Goal: Feedback & Contribution: Submit feedback/report problem

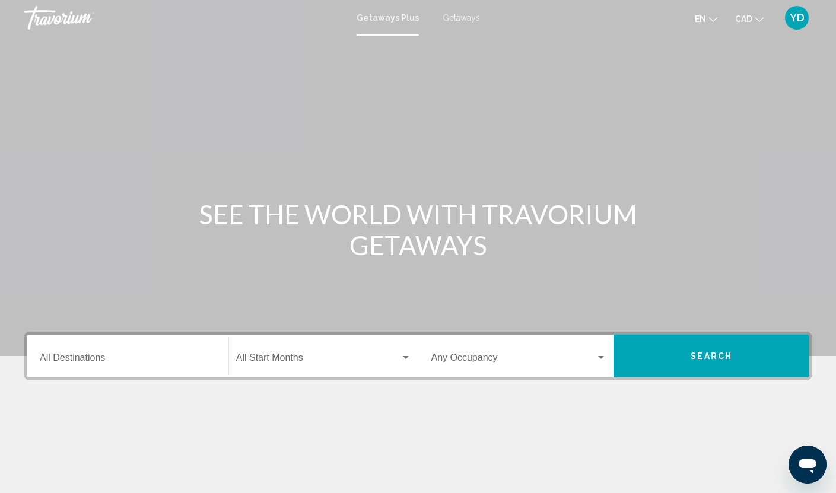
click at [453, 15] on span "Getaways" at bounding box center [461, 17] width 37 height 9
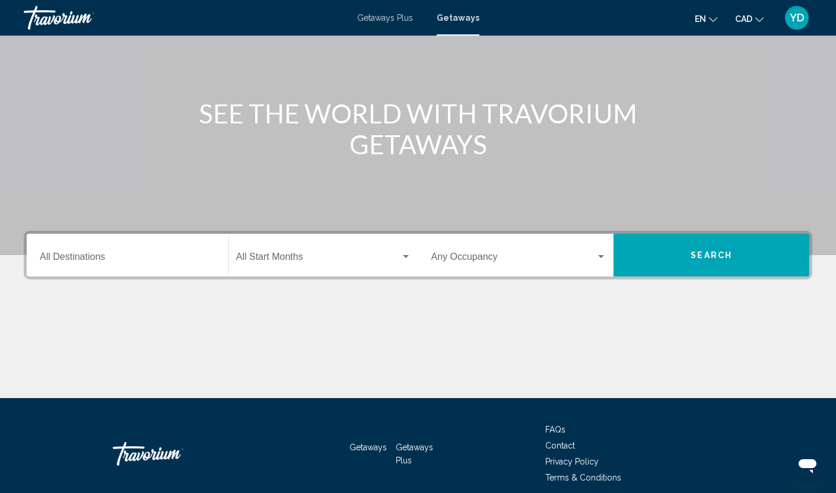
scroll to position [119, 0]
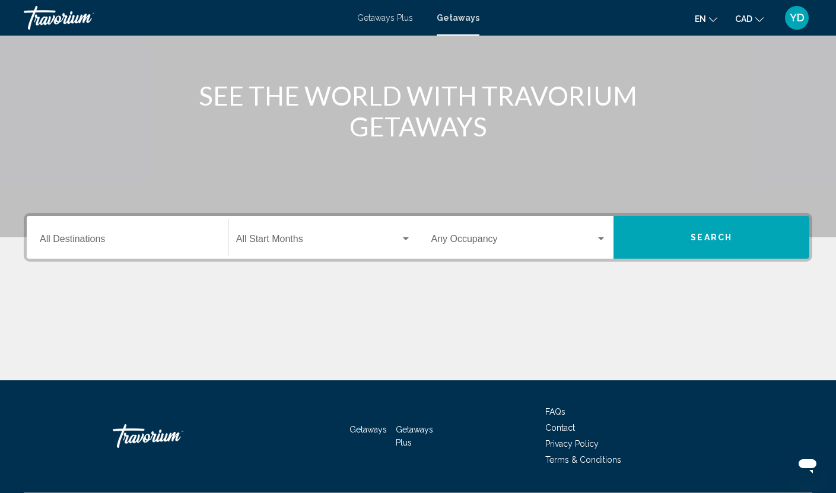
click at [112, 235] on div "Destination All Destinations" at bounding box center [128, 237] width 176 height 37
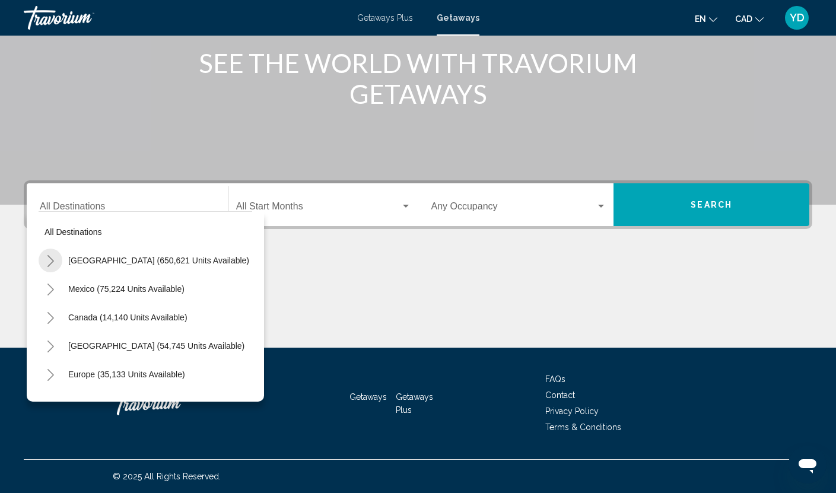
click at [49, 259] on icon "Toggle United States (650,621 units available)" at bounding box center [50, 261] width 9 height 12
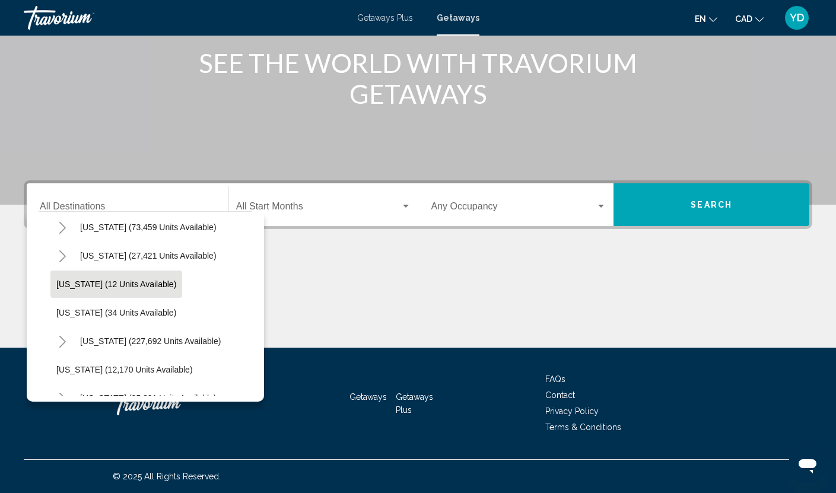
scroll to position [178, 0]
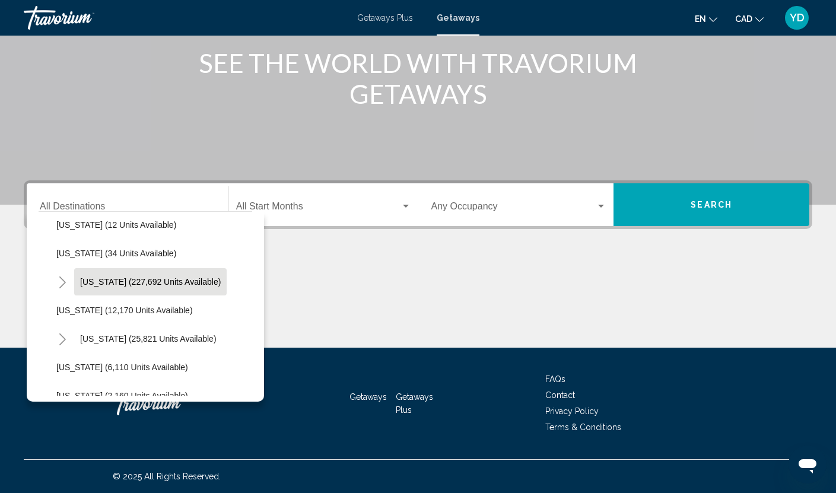
click at [90, 280] on span "[US_STATE] (227,692 units available)" at bounding box center [150, 281] width 141 height 9
type input "**********"
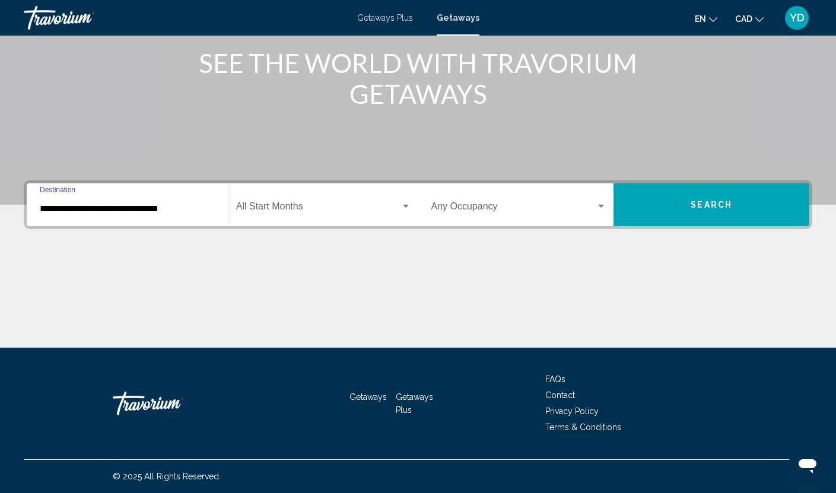
click at [711, 206] on span "Search" at bounding box center [711, 204] width 42 height 9
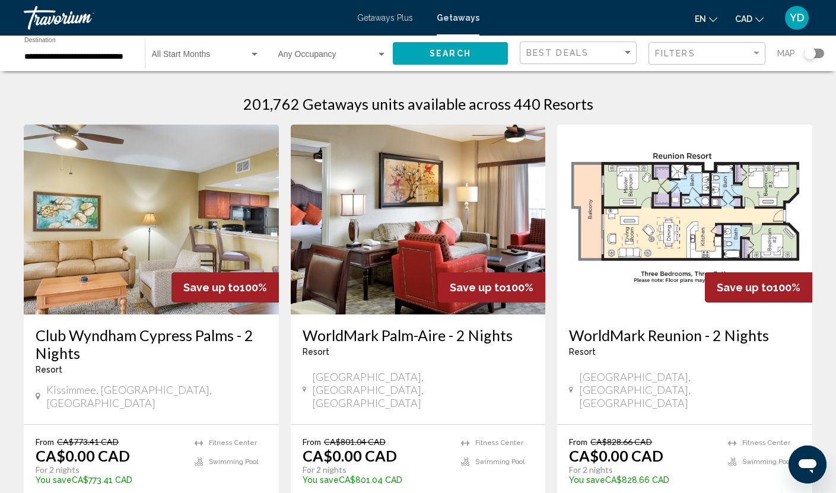
click at [814, 53] on div "Search widget" at bounding box center [810, 53] width 12 height 12
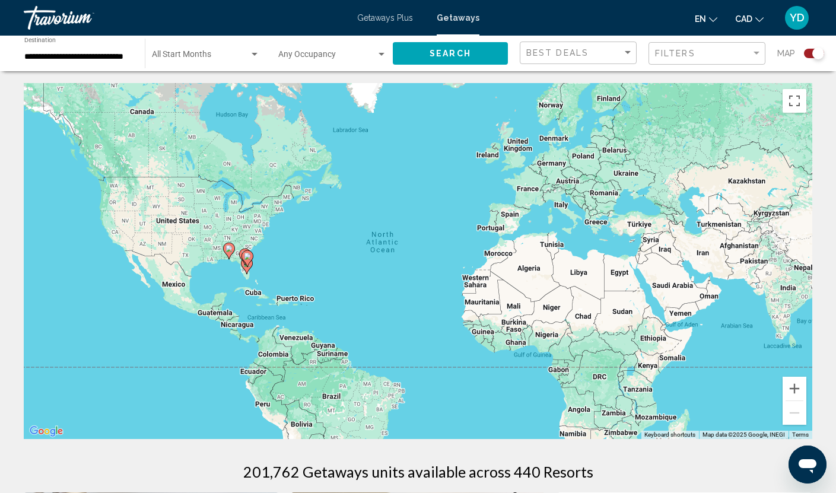
click at [237, 280] on div "To activate drag with keyboard, press Alt + Enter. Once in keyboard drag state,…" at bounding box center [418, 261] width 788 height 356
click at [238, 265] on div "To activate drag with keyboard, press Alt + Enter. Once in keyboard drag state,…" at bounding box center [418, 261] width 788 height 356
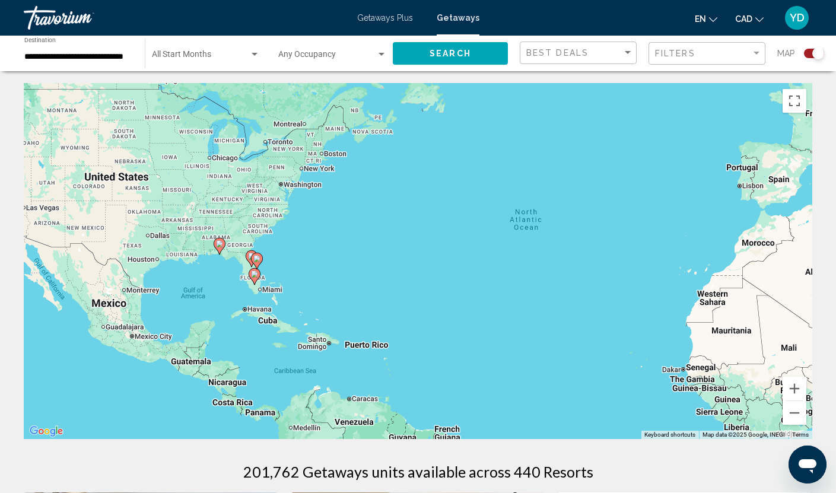
click at [238, 265] on div "To activate drag with keyboard, press Alt + Enter. Once in keyboard drag state,…" at bounding box center [418, 261] width 788 height 356
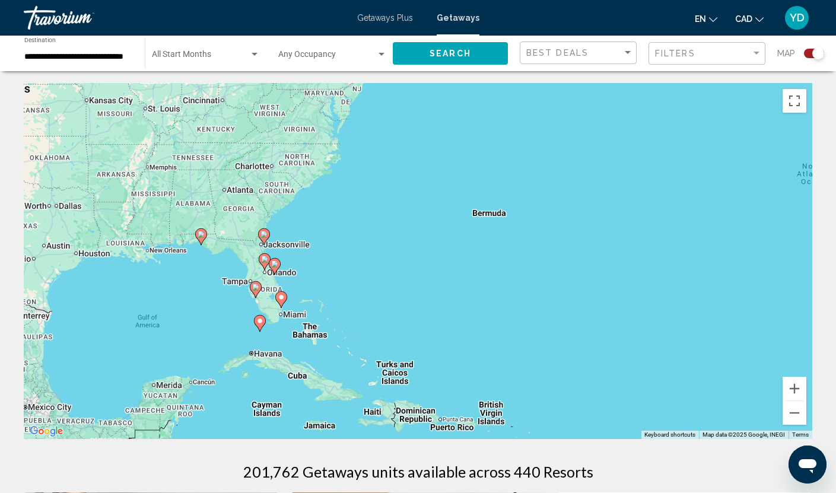
click at [238, 265] on div "To activate drag with keyboard, press Alt + Enter. Once in keyboard drag state,…" at bounding box center [418, 261] width 788 height 356
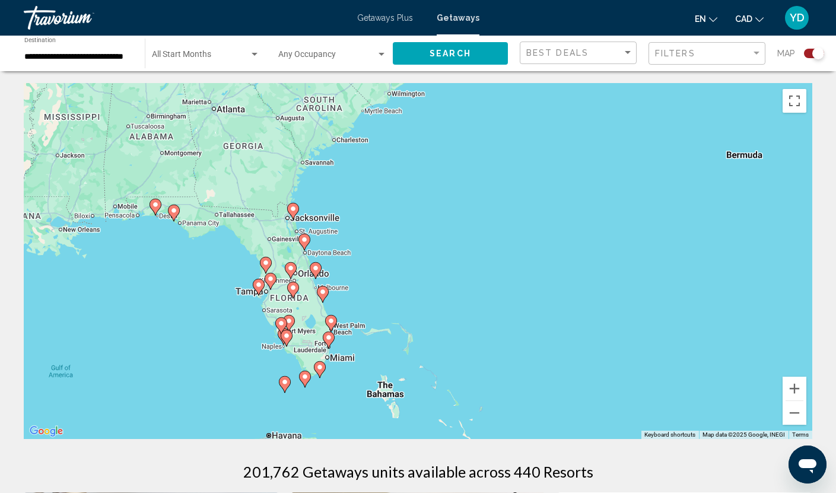
drag, startPoint x: 367, startPoint y: 358, endPoint x: 402, endPoint y: 307, distance: 61.5
click at [402, 307] on div "To activate drag with keyboard, press Alt + Enter. Once in keyboard drag state,…" at bounding box center [418, 261] width 788 height 356
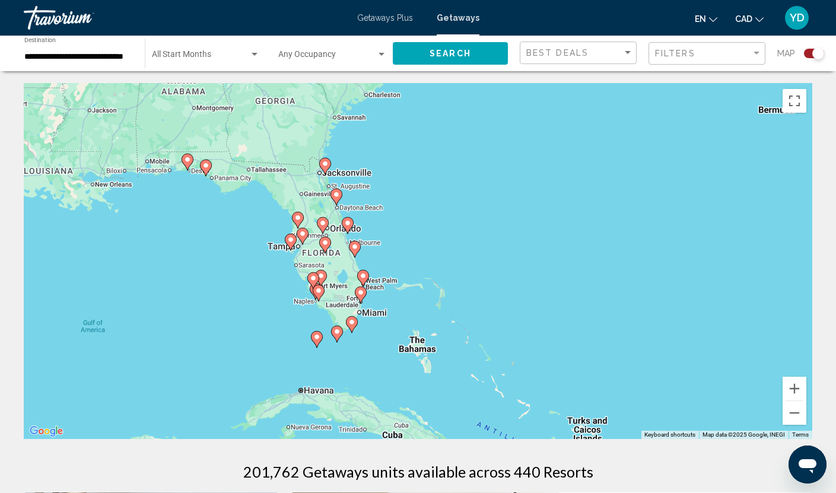
click at [371, 291] on div "To activate drag with keyboard, press Alt + Enter. Once in keyboard drag state,…" at bounding box center [418, 261] width 788 height 356
click at [370, 291] on div "To activate drag with keyboard, press Alt + Enter. Once in keyboard drag state,…" at bounding box center [418, 261] width 788 height 356
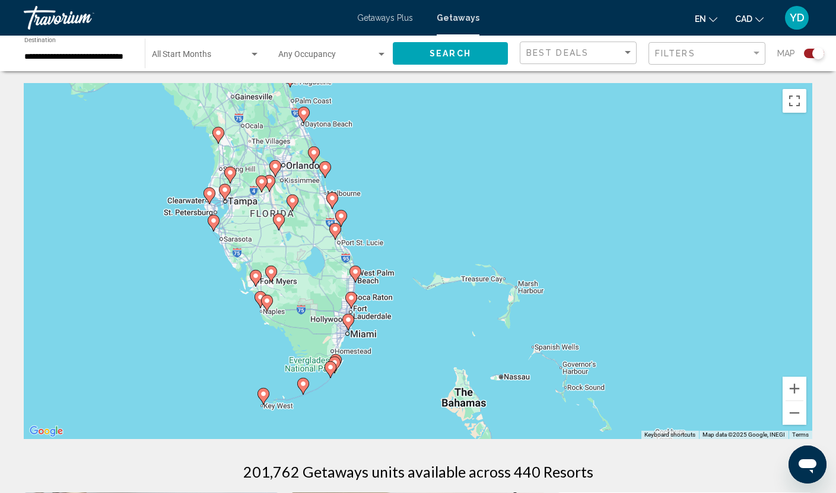
click at [370, 291] on div "To activate drag with keyboard, press Alt + Enter. Once in keyboard drag state,…" at bounding box center [418, 261] width 788 height 356
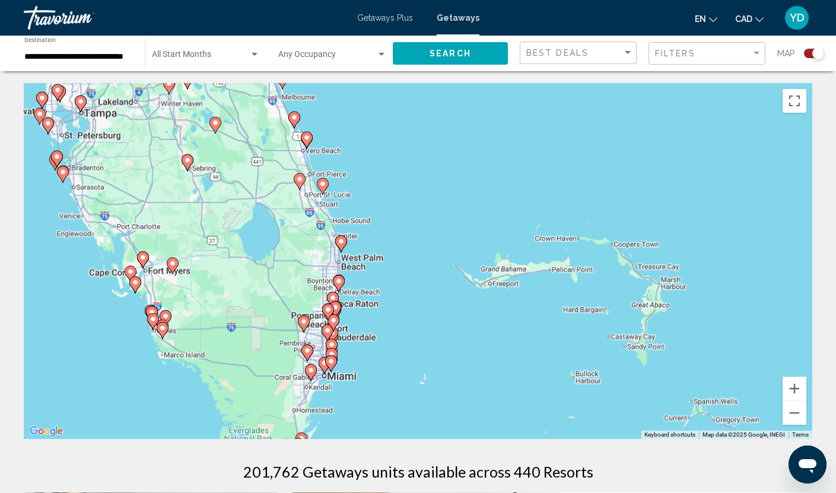
click at [370, 291] on div "To activate drag with keyboard, press Alt + Enter. Once in keyboard drag state,…" at bounding box center [418, 261] width 788 height 356
click at [370, 292] on div "To activate drag with keyboard, press Alt + Enter. Once in keyboard drag state,…" at bounding box center [418, 261] width 788 height 356
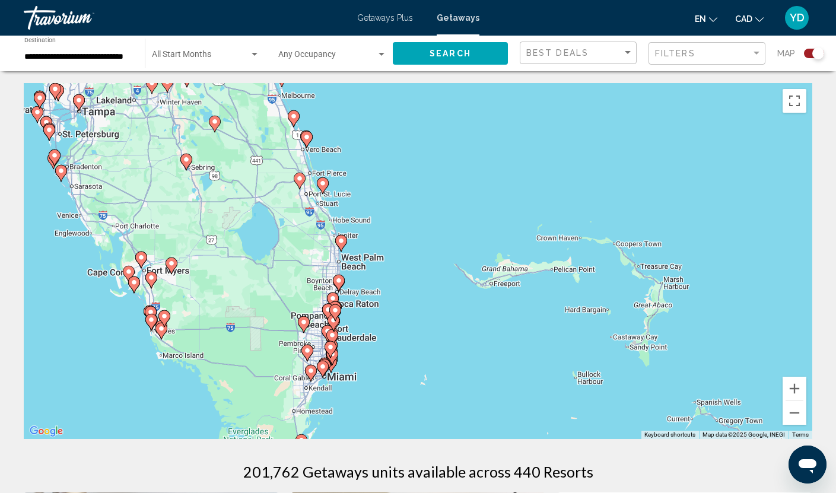
click at [380, 332] on div "To activate drag with keyboard, press Alt + Enter. Once in keyboard drag state,…" at bounding box center [418, 261] width 788 height 356
click at [379, 332] on div "To activate drag with keyboard, press Alt + Enter. Once in keyboard drag state,…" at bounding box center [418, 261] width 788 height 356
drag, startPoint x: 379, startPoint y: 332, endPoint x: 510, endPoint y: 250, distance: 154.6
click at [510, 250] on div "To activate drag with keyboard, press Alt + Enter. Once in keyboard drag state,…" at bounding box center [418, 261] width 788 height 356
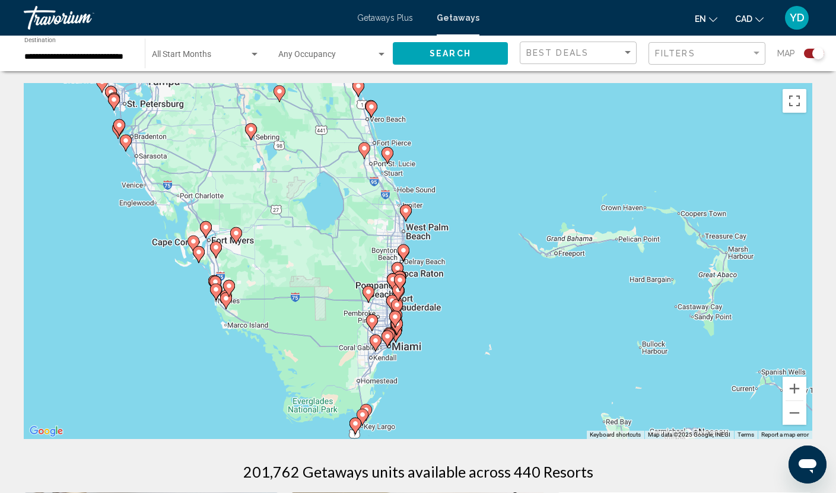
drag, startPoint x: 418, startPoint y: 314, endPoint x: 504, endPoint y: 269, distance: 97.1
click at [504, 269] on div "To activate drag with keyboard, press Alt + Enter. Once in keyboard drag state,…" at bounding box center [418, 261] width 788 height 356
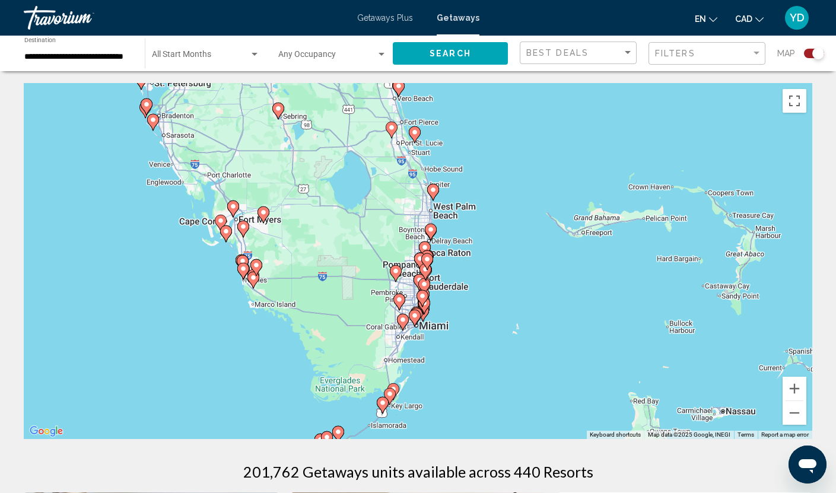
click at [438, 294] on div "To activate drag with keyboard, press Alt + Enter. Once in keyboard drag state,…" at bounding box center [418, 261] width 788 height 356
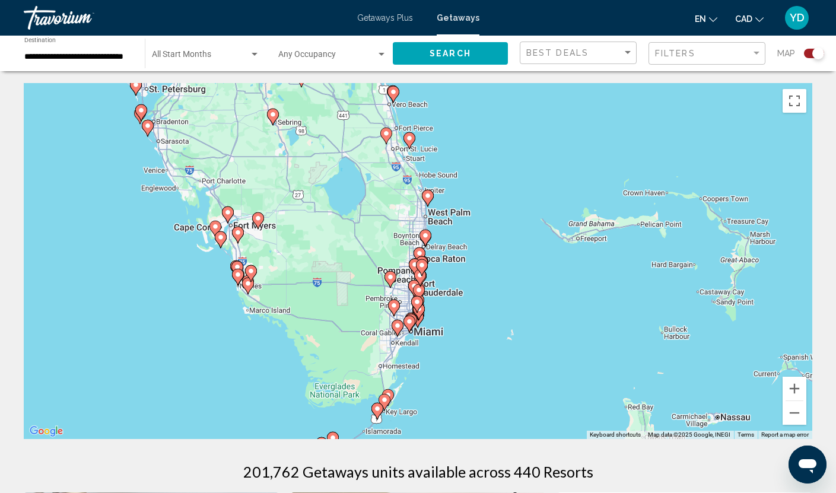
click at [437, 295] on div "To activate drag with keyboard, press Alt + Enter. Once in keyboard drag state,…" at bounding box center [418, 261] width 788 height 356
click at [438, 310] on div "To activate drag with keyboard, press Alt + Enter. Once in keyboard drag state,…" at bounding box center [418, 261] width 788 height 356
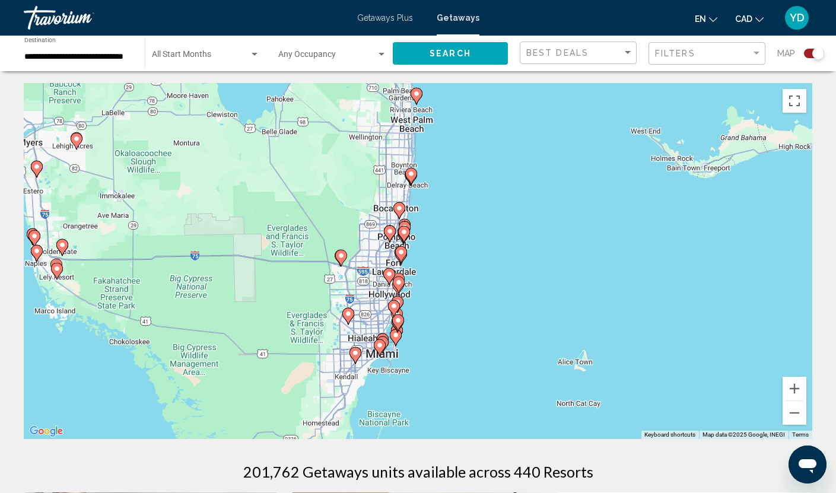
click at [438, 310] on div "To activate drag with keyboard, press Alt + Enter. Once in keyboard drag state,…" at bounding box center [418, 261] width 788 height 356
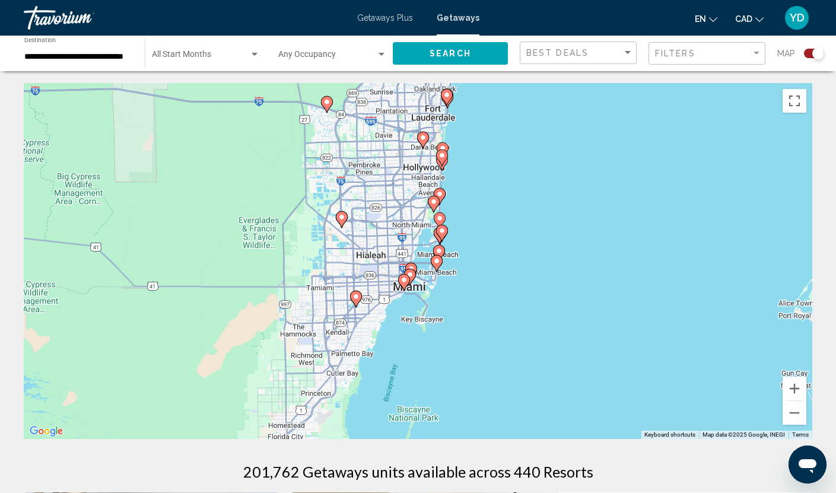
drag, startPoint x: 418, startPoint y: 343, endPoint x: 503, endPoint y: 230, distance: 141.1
click at [503, 230] on div "To activate drag with keyboard, press Alt + Enter. Once in keyboard drag state,…" at bounding box center [418, 261] width 788 height 356
click at [808, 457] on icon "Open messaging window" at bounding box center [807, 464] width 21 height 21
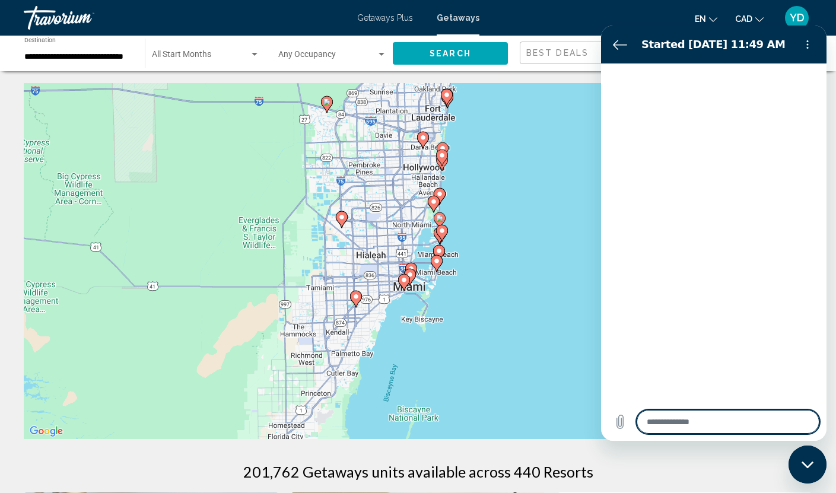
type textarea "*"
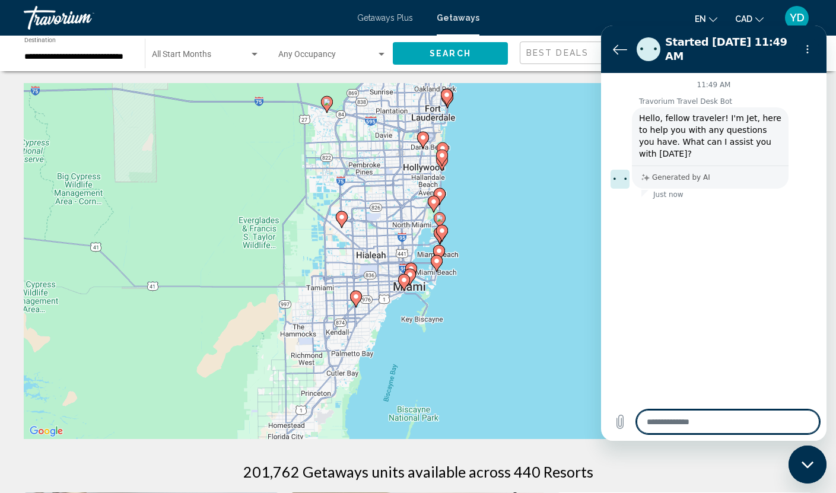
click at [660, 419] on textarea at bounding box center [727, 422] width 183 height 24
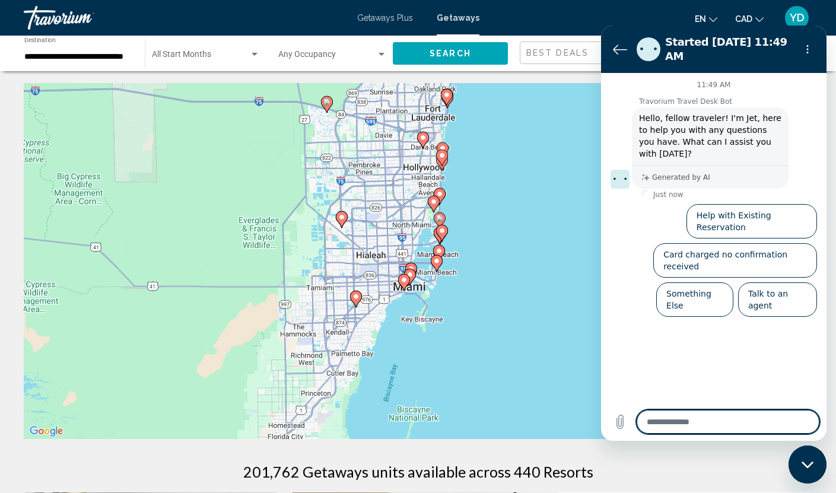
type textarea "**********"
type textarea "*"
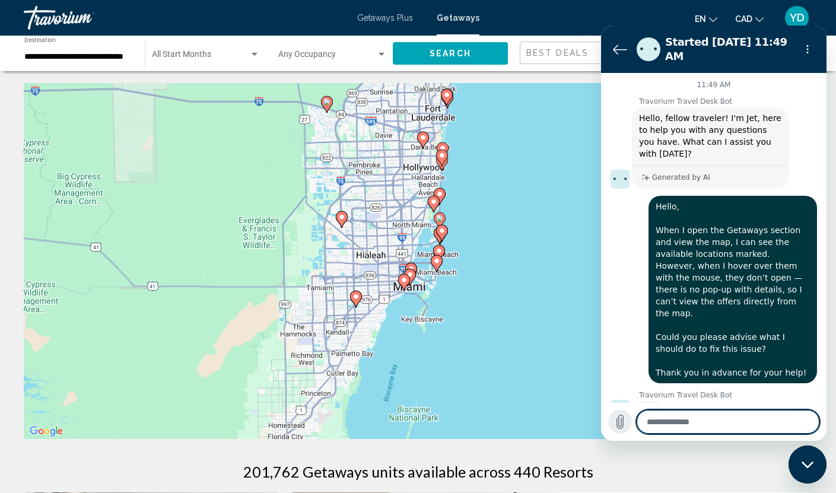
type textarea "*"
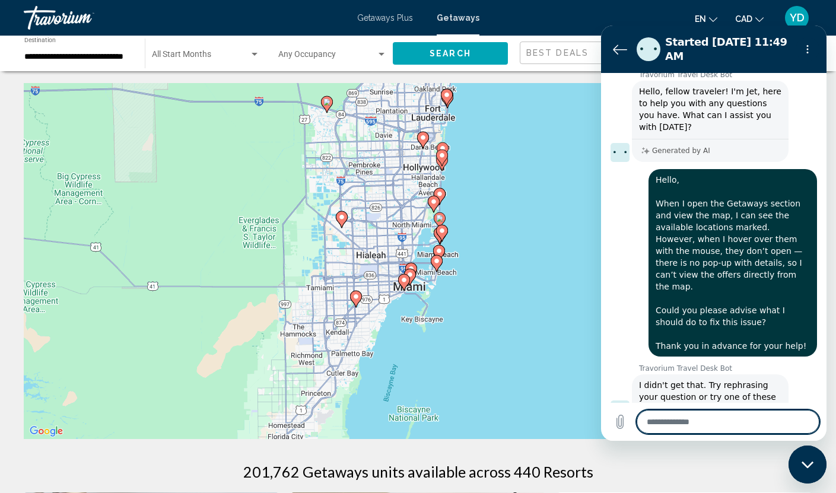
scroll to position [36, 0]
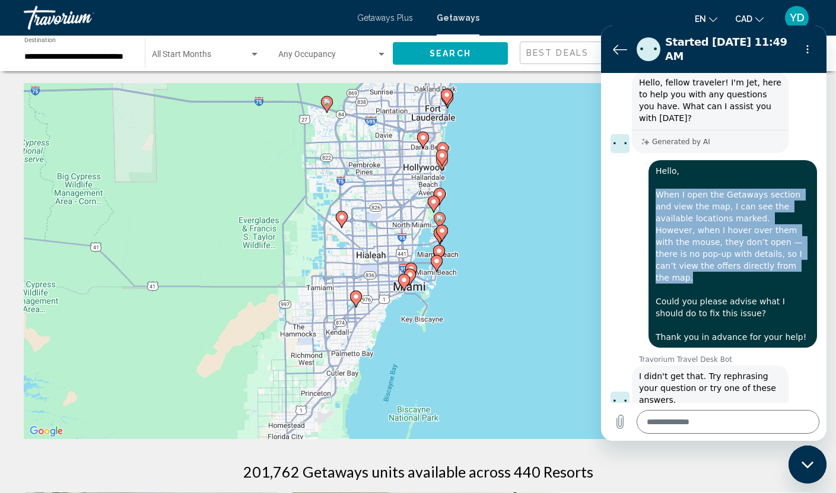
drag, startPoint x: 747, startPoint y: 260, endPoint x: 657, endPoint y: 189, distance: 114.5
click at [657, 189] on div "says: Hello, When I open the Getaways section and view the map, I can see the a…" at bounding box center [732, 253] width 168 height 187
copy span "When I open the Getaways section and view the map, I can see the available loca…"
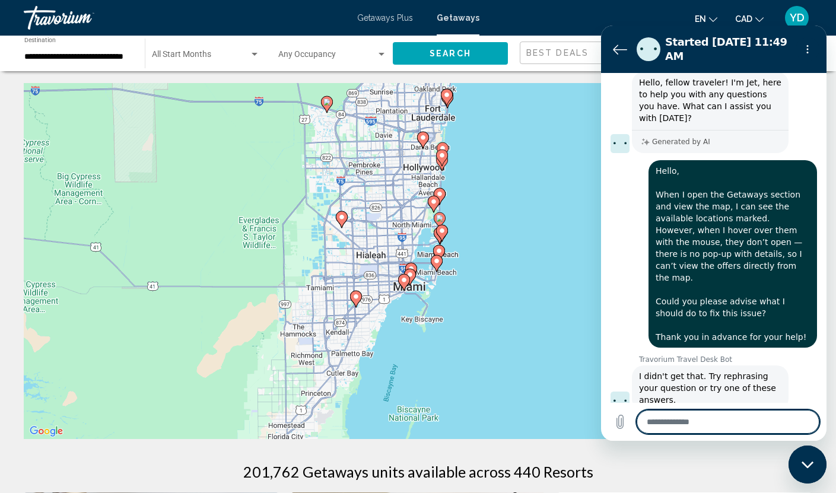
click at [647, 424] on textarea at bounding box center [727, 422] width 183 height 24
paste textarea "**********"
type textarea "**********"
type textarea "*"
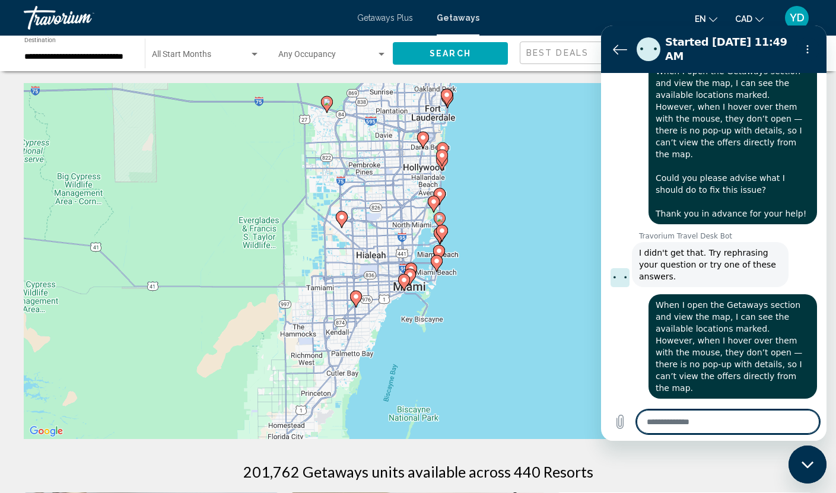
scroll to position [158, 0]
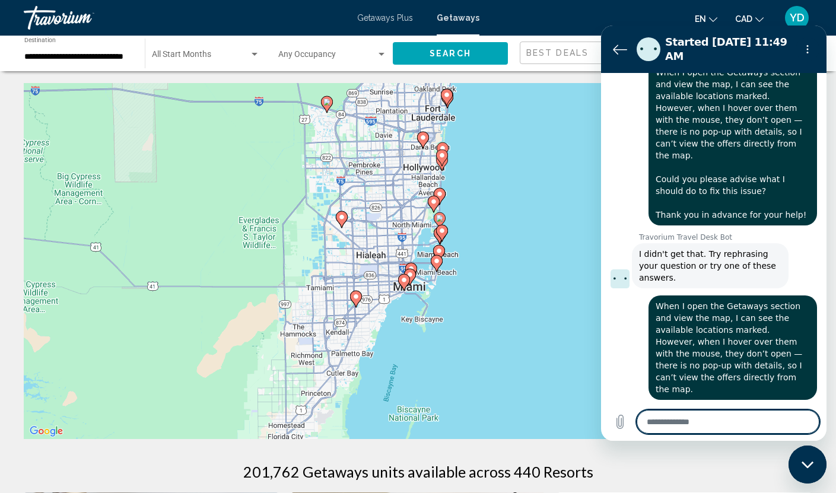
type textarea "*"
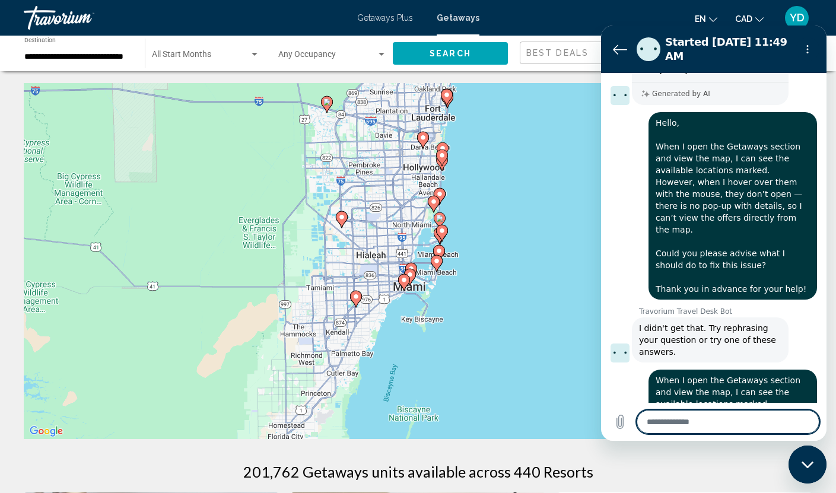
scroll to position [198, 0]
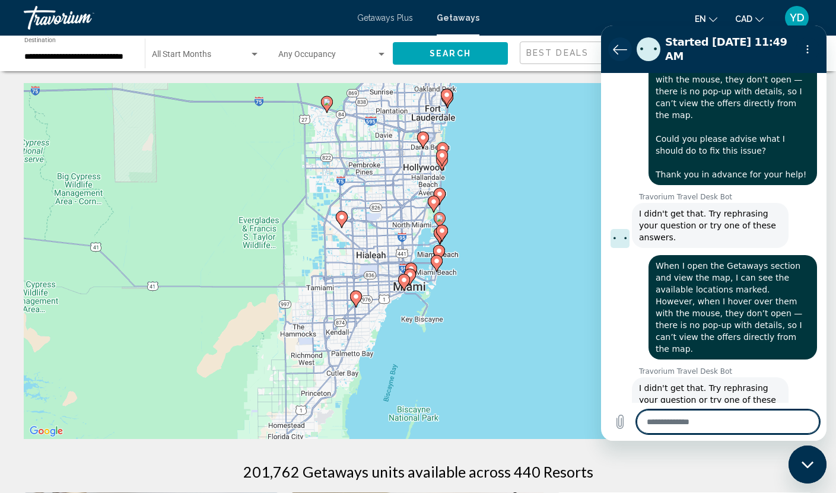
click at [617, 45] on icon "Back to the conversation list" at bounding box center [619, 49] width 13 height 9
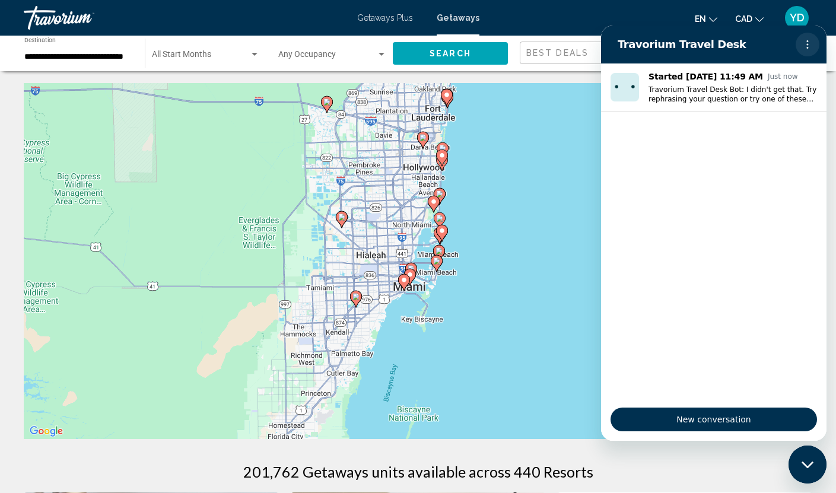
click at [810, 44] on icon "Options menu" at bounding box center [807, 44] width 9 height 9
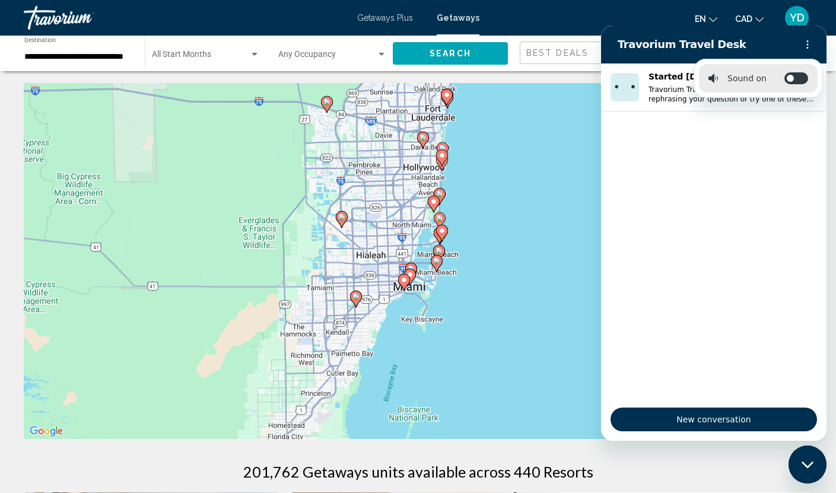
click at [660, 227] on ul "Started [DATE] 11:49 AM Just now Travorium Travel Desk Bot: I didn't get that. …" at bounding box center [713, 230] width 225 height 335
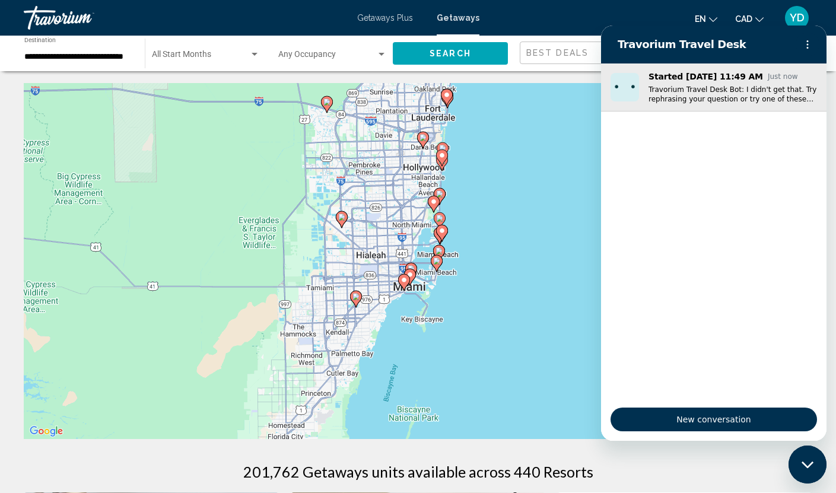
click at [619, 91] on img "Conversation started Aug 19 at Just now, Message from Travorium Travel Desk Bot…" at bounding box center [624, 87] width 28 height 28
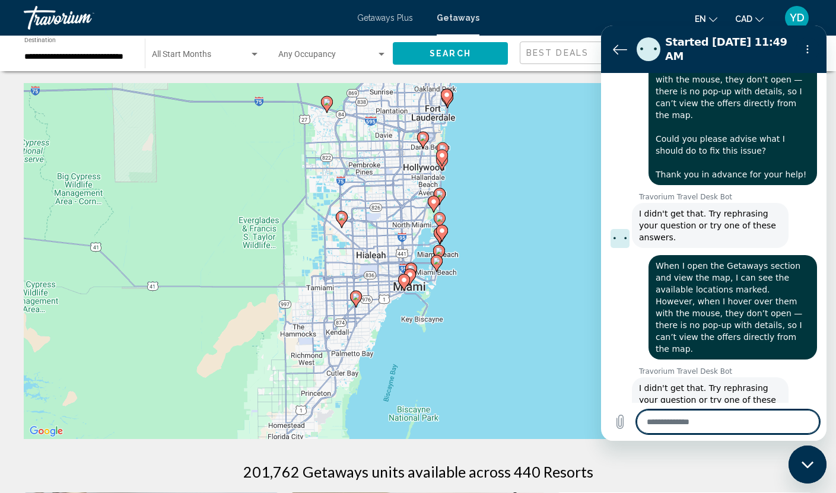
click at [806, 462] on icon "Close messaging window" at bounding box center [807, 465] width 12 height 8
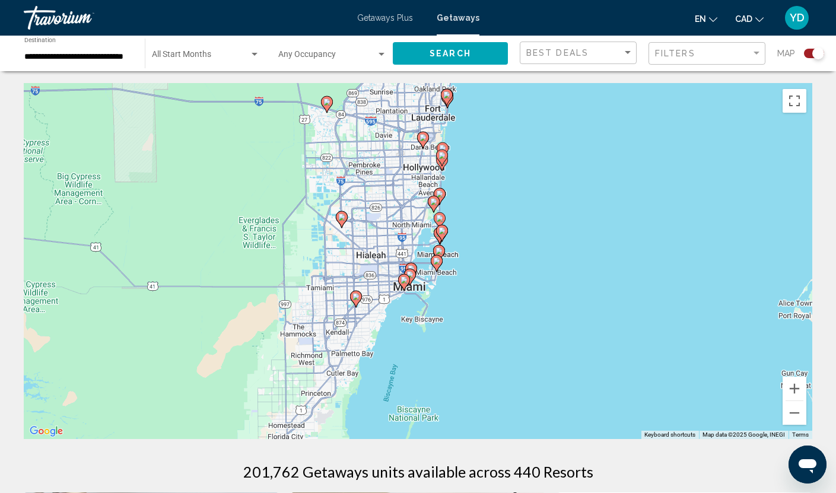
type textarea "*"
